Goal: Task Accomplishment & Management: Manage account settings

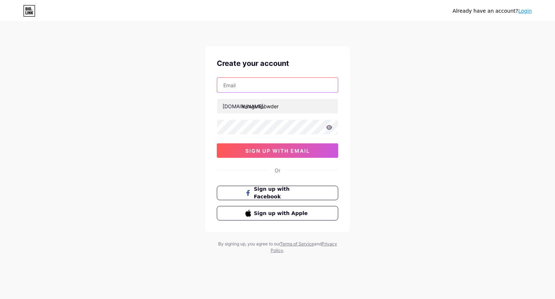
click at [266, 87] on input "text" at bounding box center [277, 85] width 121 height 14
type input "[EMAIL_ADDRESS][DOMAIN_NAME]"
click at [330, 127] on icon at bounding box center [329, 127] width 7 height 5
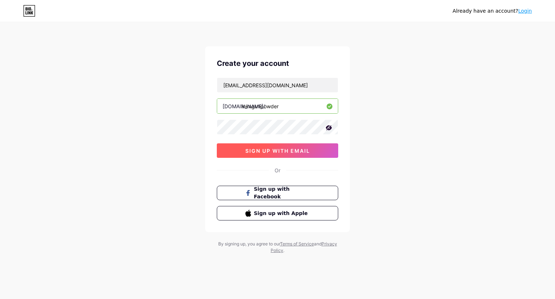
click at [281, 152] on span "sign up with email" at bounding box center [278, 151] width 65 height 6
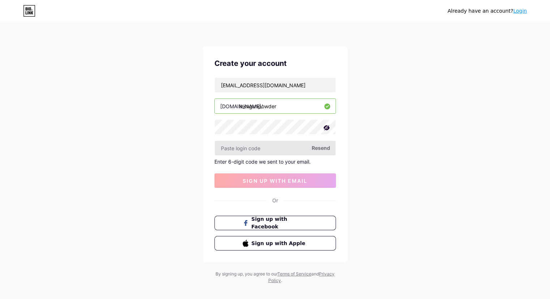
click at [259, 145] on input "text" at bounding box center [275, 148] width 121 height 14
click at [317, 148] on span "Resend" at bounding box center [321, 148] width 18 height 8
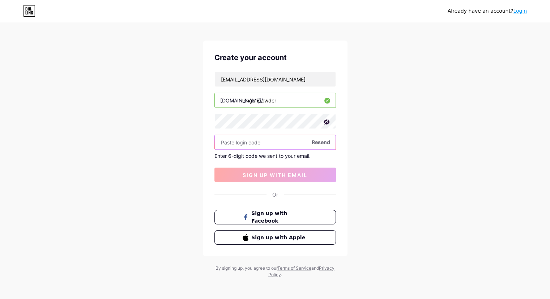
scroll to position [7, 0]
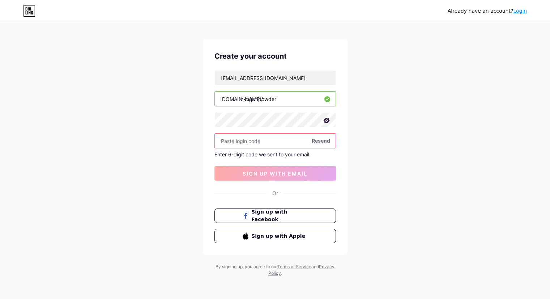
click at [263, 141] on input "text" at bounding box center [275, 140] width 121 height 14
click at [325, 144] on input "text" at bounding box center [275, 140] width 121 height 14
click at [324, 140] on span "Resend" at bounding box center [321, 141] width 18 height 8
click at [273, 140] on input "text" at bounding box center [275, 140] width 121 height 14
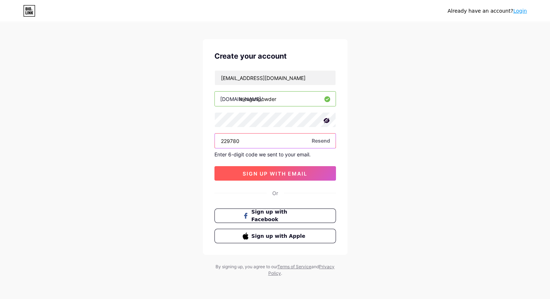
type input "229780"
click at [284, 174] on span "sign up with email" at bounding box center [275, 173] width 65 height 6
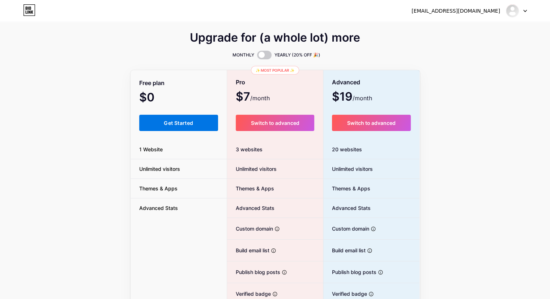
click at [172, 125] on span "Get Started" at bounding box center [178, 123] width 29 height 6
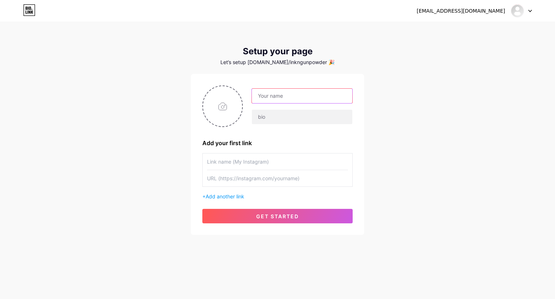
click at [300, 97] on input "text" at bounding box center [302, 96] width 101 height 14
drag, startPoint x: 336, startPoint y: 96, endPoint x: 296, endPoint y: 98, distance: 39.1
click at [296, 98] on input "[EMAIL_ADDRESS][DOMAIN_NAME]" at bounding box center [302, 96] width 101 height 14
click at [430, 103] on div "[EMAIL_ADDRESS][DOMAIN_NAME] Dashboard Logout Setup your page Let’s setup [DOMA…" at bounding box center [277, 129] width 555 height 258
click at [306, 118] on input "text" at bounding box center [302, 117] width 101 height 14
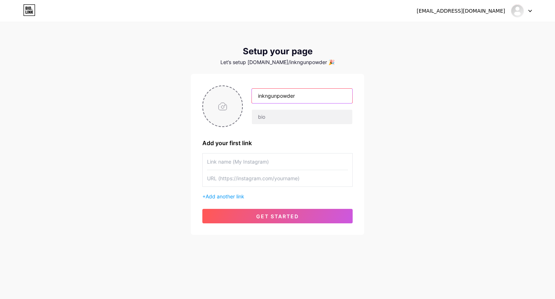
drag, startPoint x: 307, startPoint y: 95, endPoint x: 236, endPoint y: 94, distance: 71.2
click at [236, 94] on div "inkngunpowder" at bounding box center [277, 106] width 150 height 42
type input "Ink N Gun Powder"
click at [275, 116] on input "text" at bounding box center [302, 117] width 101 height 14
paste input "I am the shadowed voice that writes what the world buries — pain, injustice, an…"
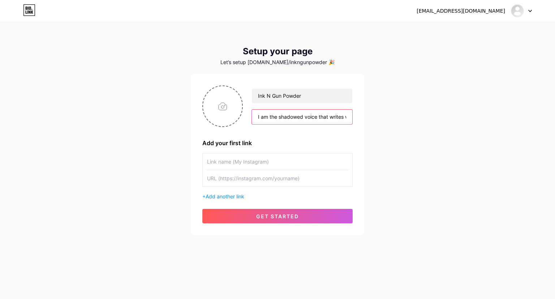
scroll to position [0, 524]
type input "I am the shadowed voice that writes what the world buries — pain, injustice, an…"
click at [239, 165] on input "text" at bounding box center [277, 161] width 141 height 16
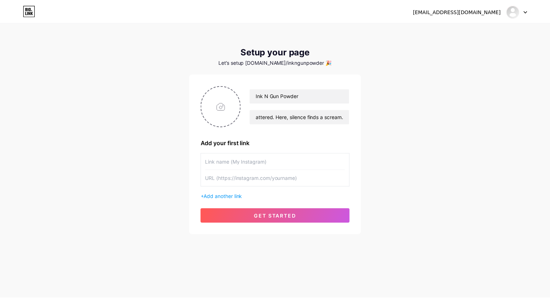
scroll to position [0, 0]
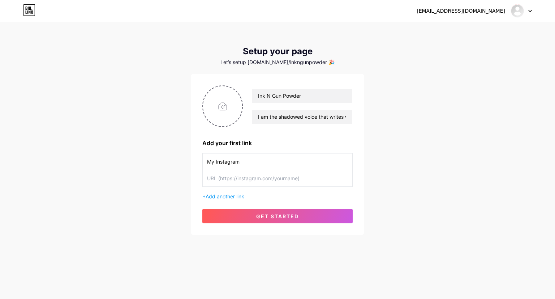
type input "My Instagram"
click at [234, 177] on input "text" at bounding box center [277, 178] width 141 height 16
type input "@inkngunpowder"
click at [239, 197] on span "Add another link" at bounding box center [225, 196] width 39 height 6
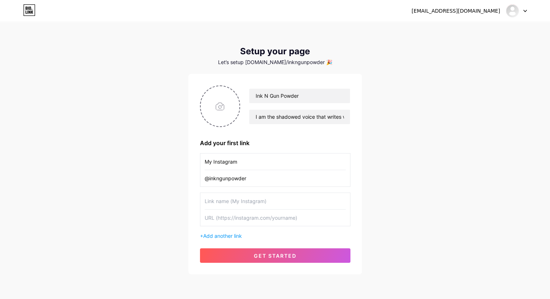
click at [238, 200] on input "text" at bounding box center [275, 201] width 141 height 16
type input "Delhi Strays Issue Analysis Dashboard"
click at [233, 215] on input "text" at bounding box center [275, 217] width 141 height 16
click at [235, 221] on input "text" at bounding box center [275, 217] width 141 height 16
paste input "[URL][DOMAIN_NAME]"
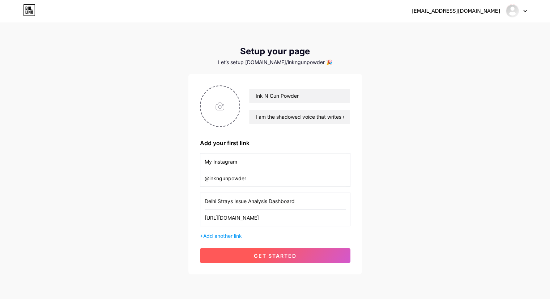
type input "[URL][DOMAIN_NAME]"
click at [267, 251] on button "get started" at bounding box center [275, 255] width 150 height 14
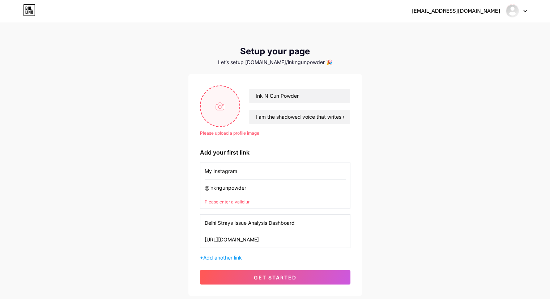
click at [217, 114] on input "file" at bounding box center [220, 106] width 39 height 40
type input "C:\fakepath\ChatGPT Image [DATE], 01_01_39 PM.png"
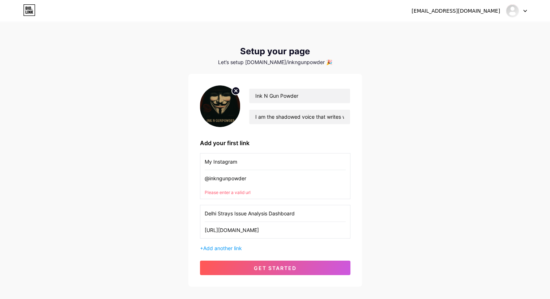
click at [248, 162] on input "My Instagram" at bounding box center [275, 161] width 141 height 16
click at [257, 192] on div "Please enter a valid url" at bounding box center [275, 192] width 141 height 7
click at [257, 181] on input "@inkngunpowder" at bounding box center [275, 178] width 141 height 16
click at [261, 269] on span "get started" at bounding box center [275, 268] width 43 height 6
click at [253, 176] on input "@inkngunpowder" at bounding box center [275, 178] width 141 height 16
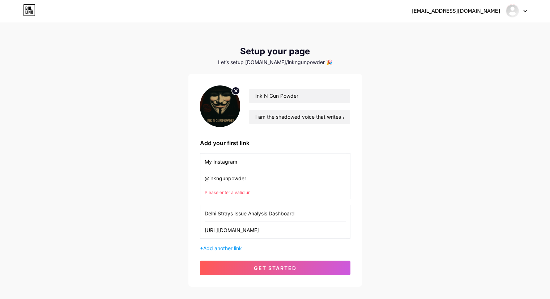
click at [209, 178] on input "@inkngunpowder" at bounding box center [275, 178] width 141 height 16
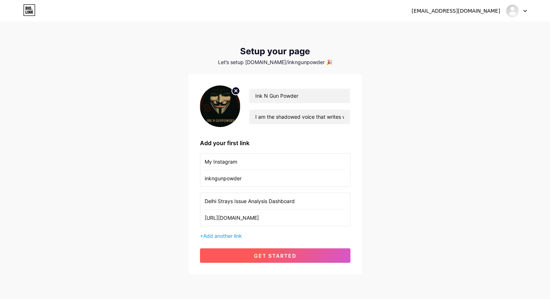
click at [262, 253] on span "get started" at bounding box center [275, 255] width 43 height 6
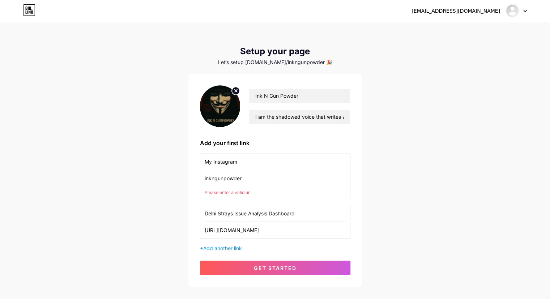
click at [253, 178] on input "inkngunpowder" at bounding box center [275, 178] width 141 height 16
click at [205, 178] on input "inkngunpowder" at bounding box center [275, 178] width 141 height 16
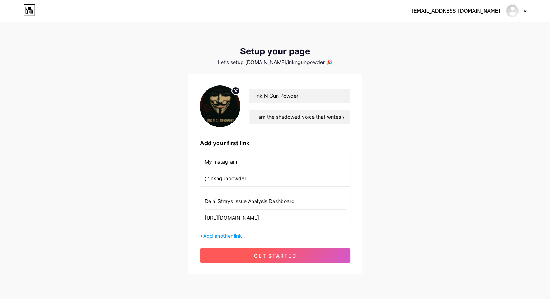
click at [249, 253] on button "get started" at bounding box center [275, 255] width 150 height 14
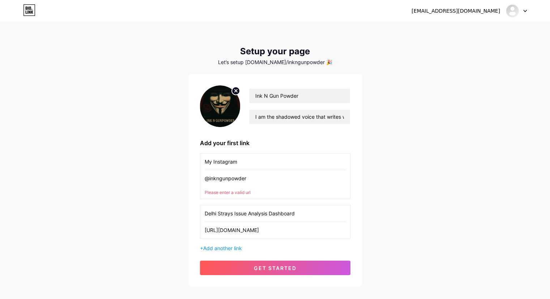
click at [250, 175] on input "@inkngunpowder" at bounding box center [275, 178] width 141 height 16
click at [250, 176] on input "@inkngunpowder" at bounding box center [275, 178] width 141 height 16
paste input "[URL][DOMAIN_NAME]"
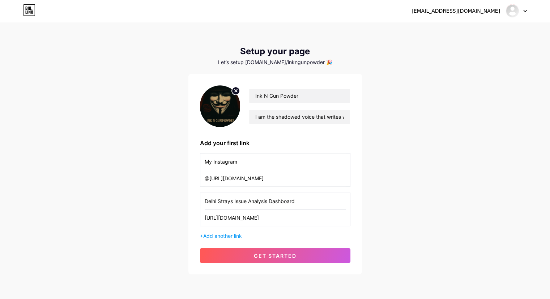
click at [207, 178] on input "@[URL][DOMAIN_NAME]" at bounding box center [275, 178] width 141 height 16
drag, startPoint x: 299, startPoint y: 178, endPoint x: 258, endPoint y: 181, distance: 41.0
click at [258, 181] on input "[URL][DOMAIN_NAME]" at bounding box center [275, 178] width 141 height 16
type input "[URL][DOMAIN_NAME]"
click at [260, 253] on span "get started" at bounding box center [275, 255] width 43 height 6
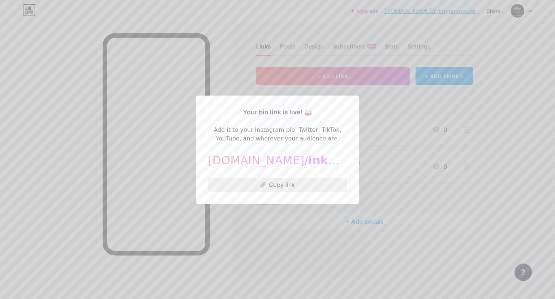
click at [280, 185] on button "Copy link" at bounding box center [278, 185] width 140 height 14
click at [299, 187] on button "Copy link" at bounding box center [278, 185] width 140 height 14
click at [410, 122] on div at bounding box center [277, 149] width 555 height 299
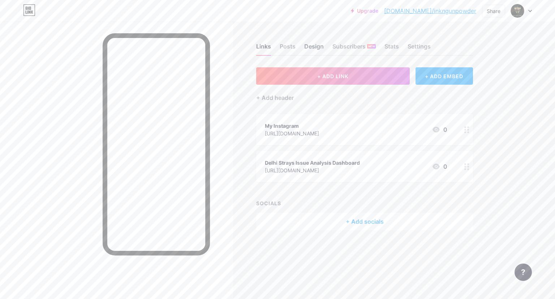
click at [313, 47] on div "Design" at bounding box center [314, 48] width 20 height 13
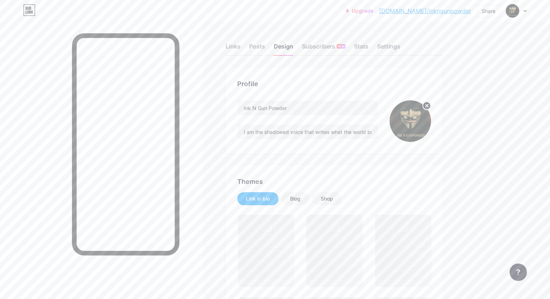
click at [431, 105] on circle at bounding box center [427, 106] width 8 height 8
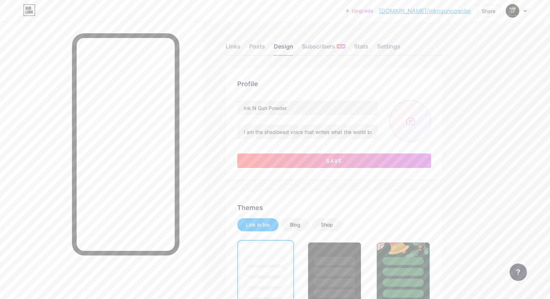
click at [431, 122] on input "file" at bounding box center [410, 121] width 42 height 42
click at [431, 120] on input "file" at bounding box center [410, 121] width 42 height 42
type input "C:\fakepath\ChatGPT Image [DATE], 01_01_39 PM.png"
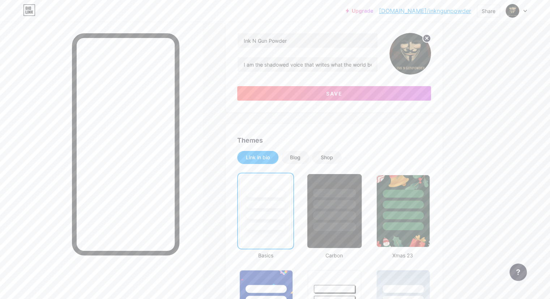
scroll to position [72, 0]
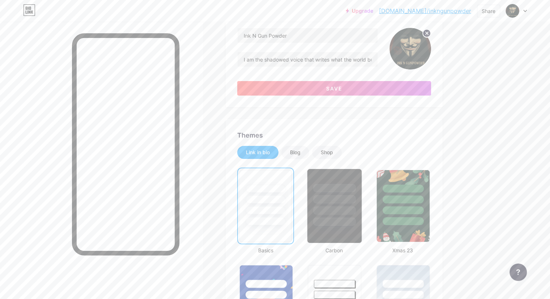
click at [356, 200] on div at bounding box center [334, 199] width 42 height 8
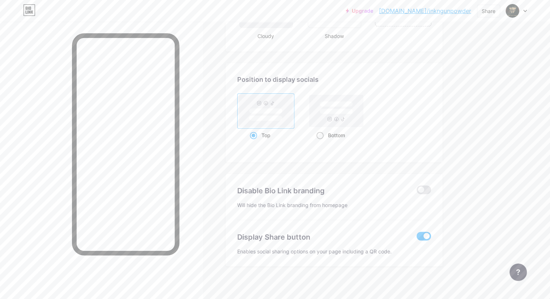
scroll to position [953, 0]
click at [431, 184] on span at bounding box center [424, 188] width 14 height 9
click at [417, 190] on input "checkbox" at bounding box center [417, 190] width 0 height 0
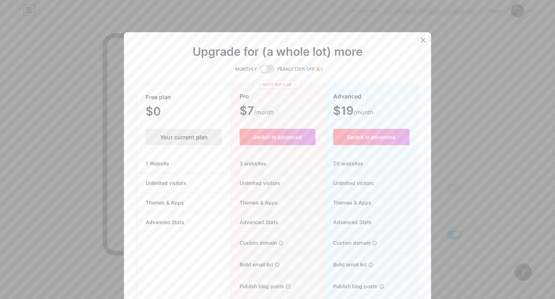
click at [423, 42] on icon at bounding box center [424, 40] width 4 height 4
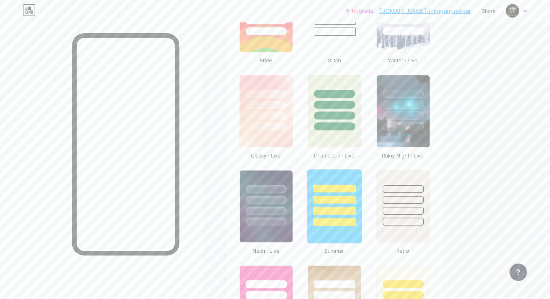
scroll to position [350, 0]
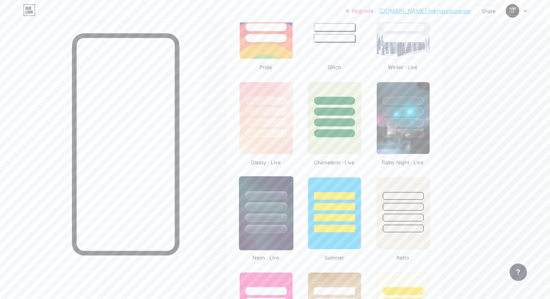
click at [293, 200] on div at bounding box center [266, 204] width 54 height 57
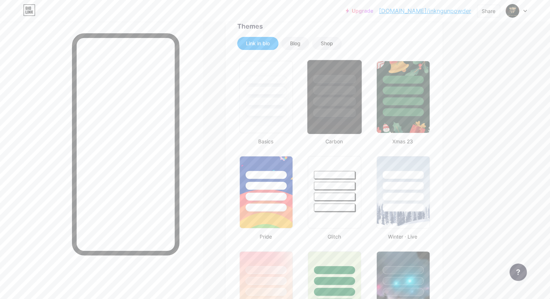
scroll to position [133, 0]
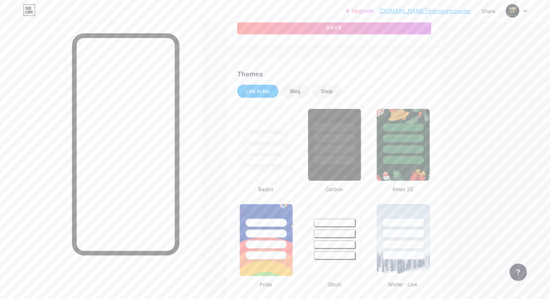
click at [287, 136] on div at bounding box center [266, 138] width 42 height 8
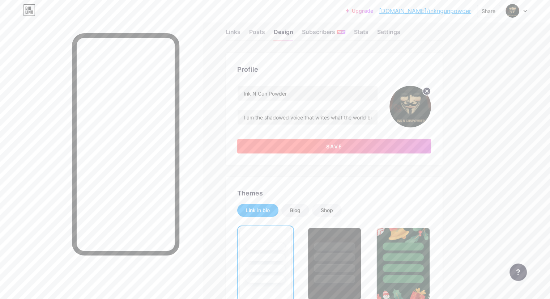
scroll to position [0, 0]
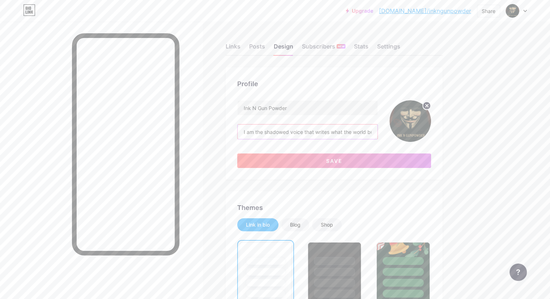
click at [373, 128] on input "I am the shadowed voice that writes what the world buries — pain, injustice, an…" at bounding box center [308, 131] width 140 height 14
click at [375, 158] on button "Save" at bounding box center [334, 160] width 194 height 14
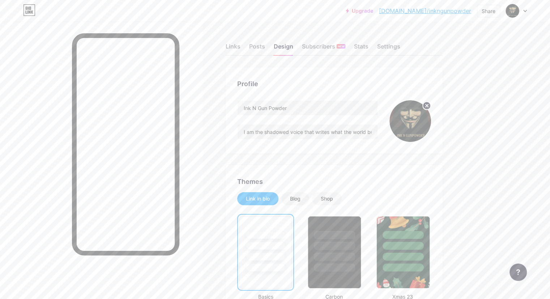
click at [296, 49] on div "Links Posts Design Subscribers NEW Stats Settings" at bounding box center [334, 42] width 217 height 25
click at [265, 48] on div "Posts" at bounding box center [257, 48] width 16 height 13
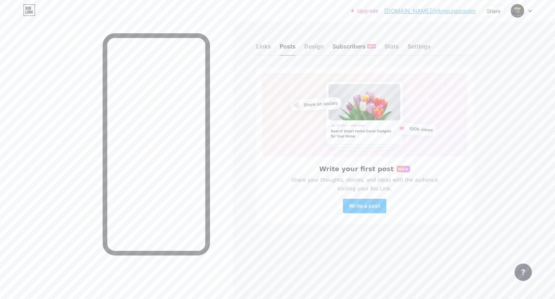
click at [362, 48] on div "Subscribers NEW" at bounding box center [354, 48] width 43 height 13
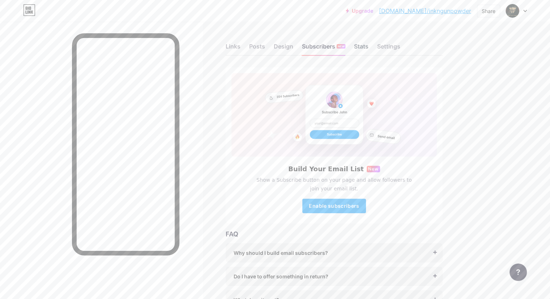
click at [368, 42] on div "Stats" at bounding box center [361, 48] width 14 height 13
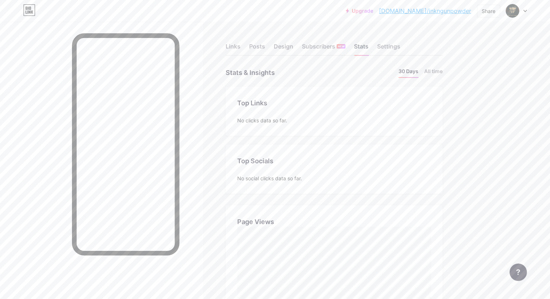
scroll to position [298, 550]
click at [400, 46] on div "Settings" at bounding box center [388, 48] width 23 height 13
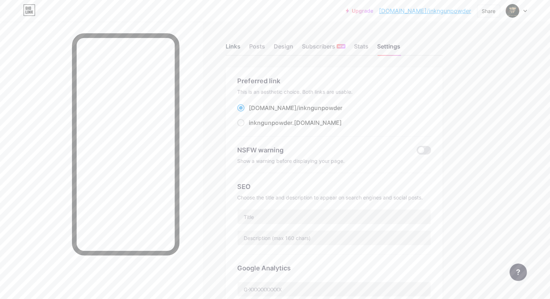
click at [240, 45] on div "Links" at bounding box center [233, 48] width 15 height 13
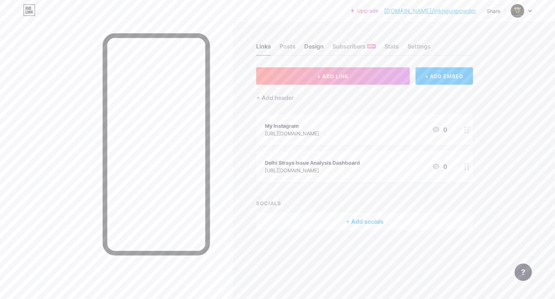
click at [311, 46] on div "Design" at bounding box center [314, 48] width 20 height 13
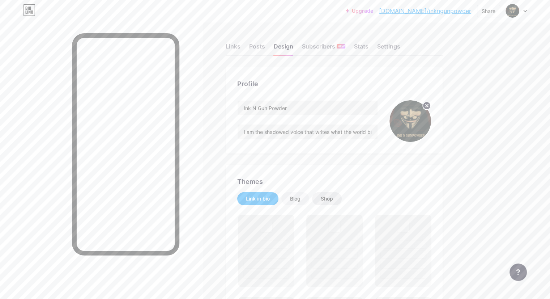
click at [333, 198] on div "Shop" at bounding box center [327, 198] width 12 height 7
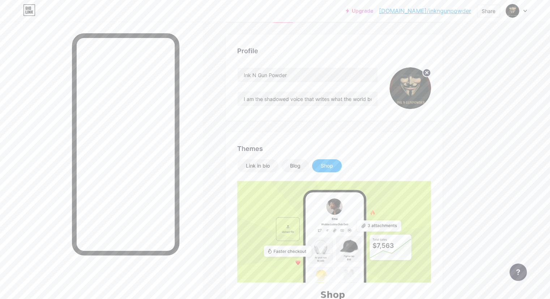
scroll to position [36, 0]
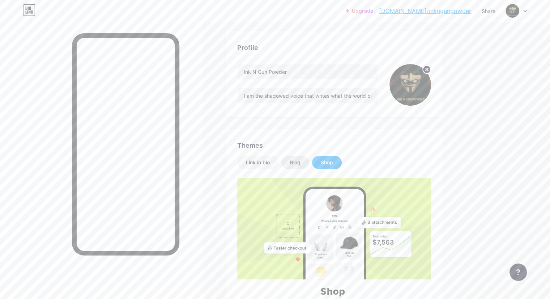
click at [309, 159] on div "Blog" at bounding box center [295, 162] width 28 height 13
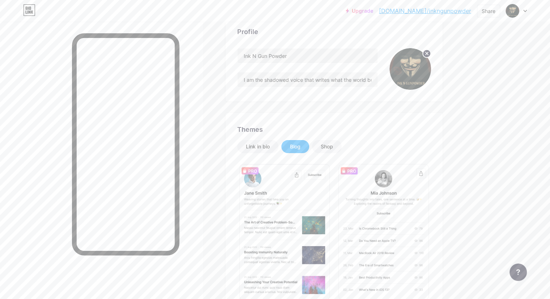
scroll to position [60, 0]
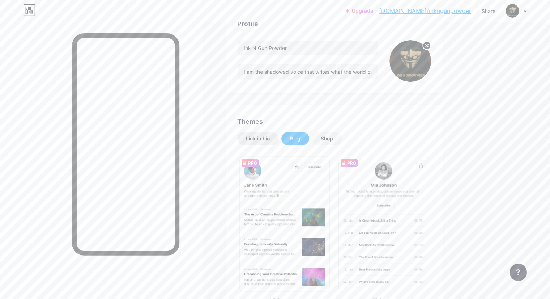
click at [270, 138] on div "Link in bio" at bounding box center [258, 138] width 24 height 7
